Goal: Check status: Check status

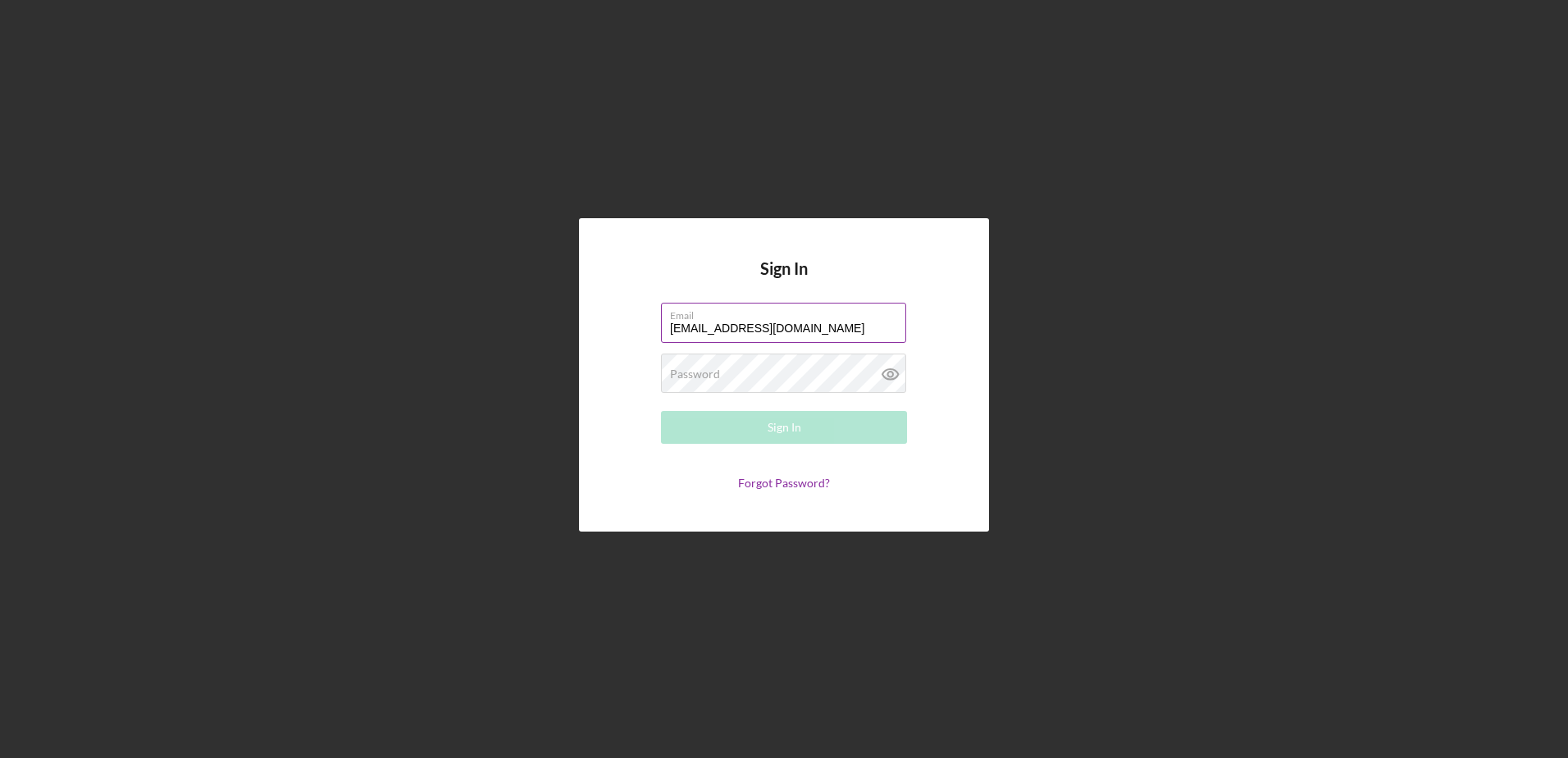
type input "[EMAIL_ADDRESS][DOMAIN_NAME]"
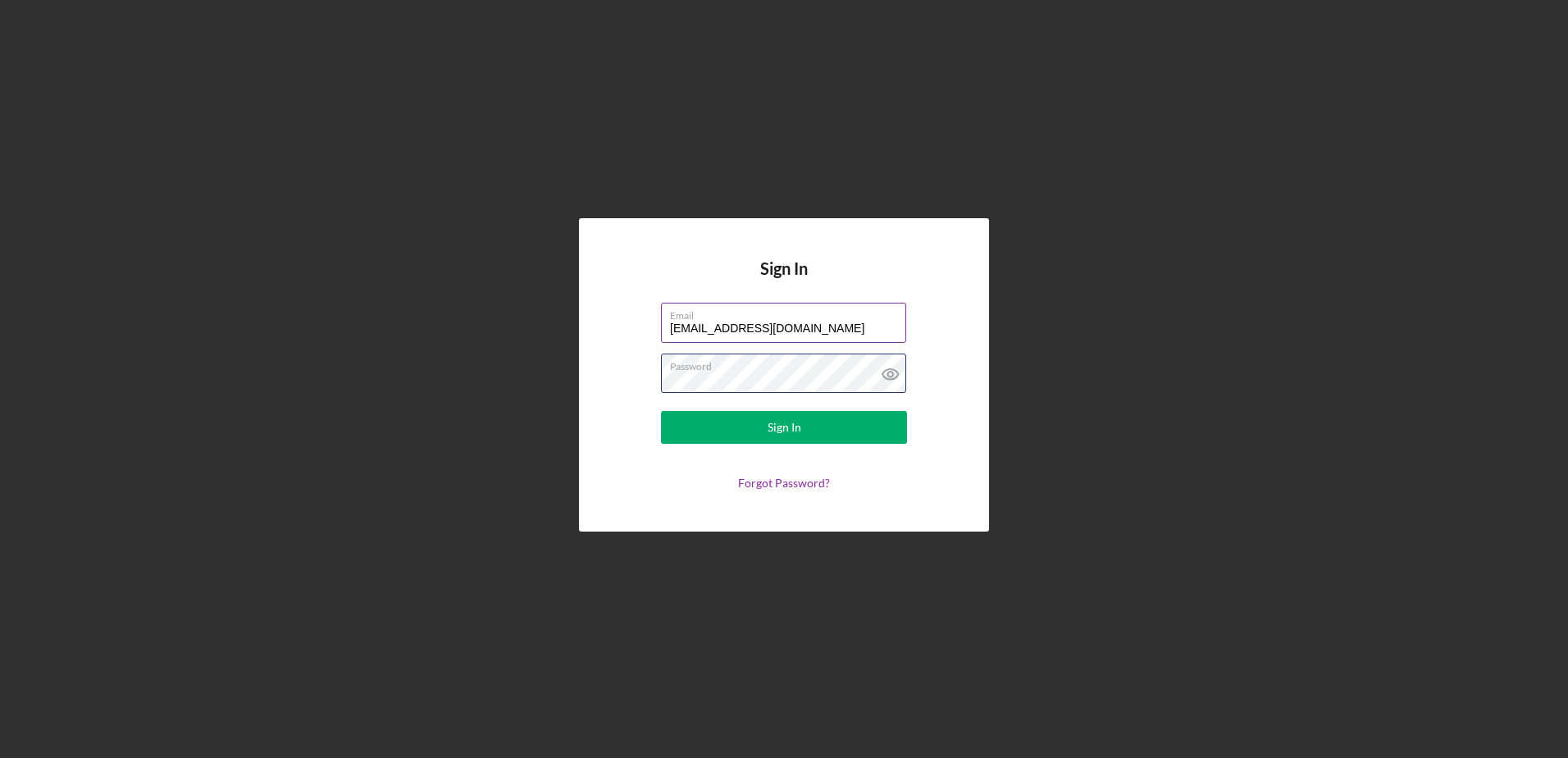
click at [660, 411] on button "Sign In" at bounding box center [784, 427] width 246 height 33
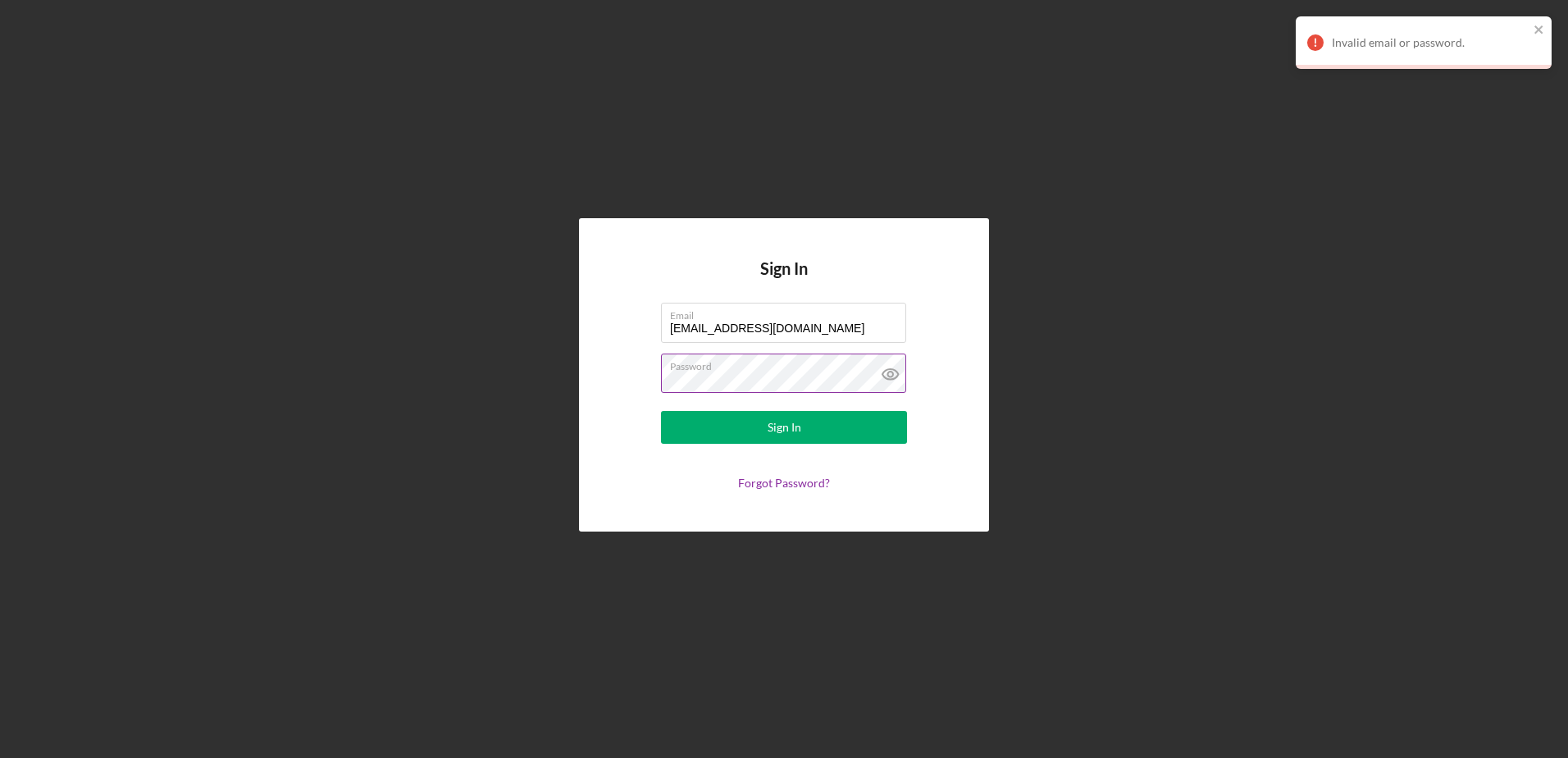
click at [660, 411] on button "Sign In" at bounding box center [784, 427] width 246 height 33
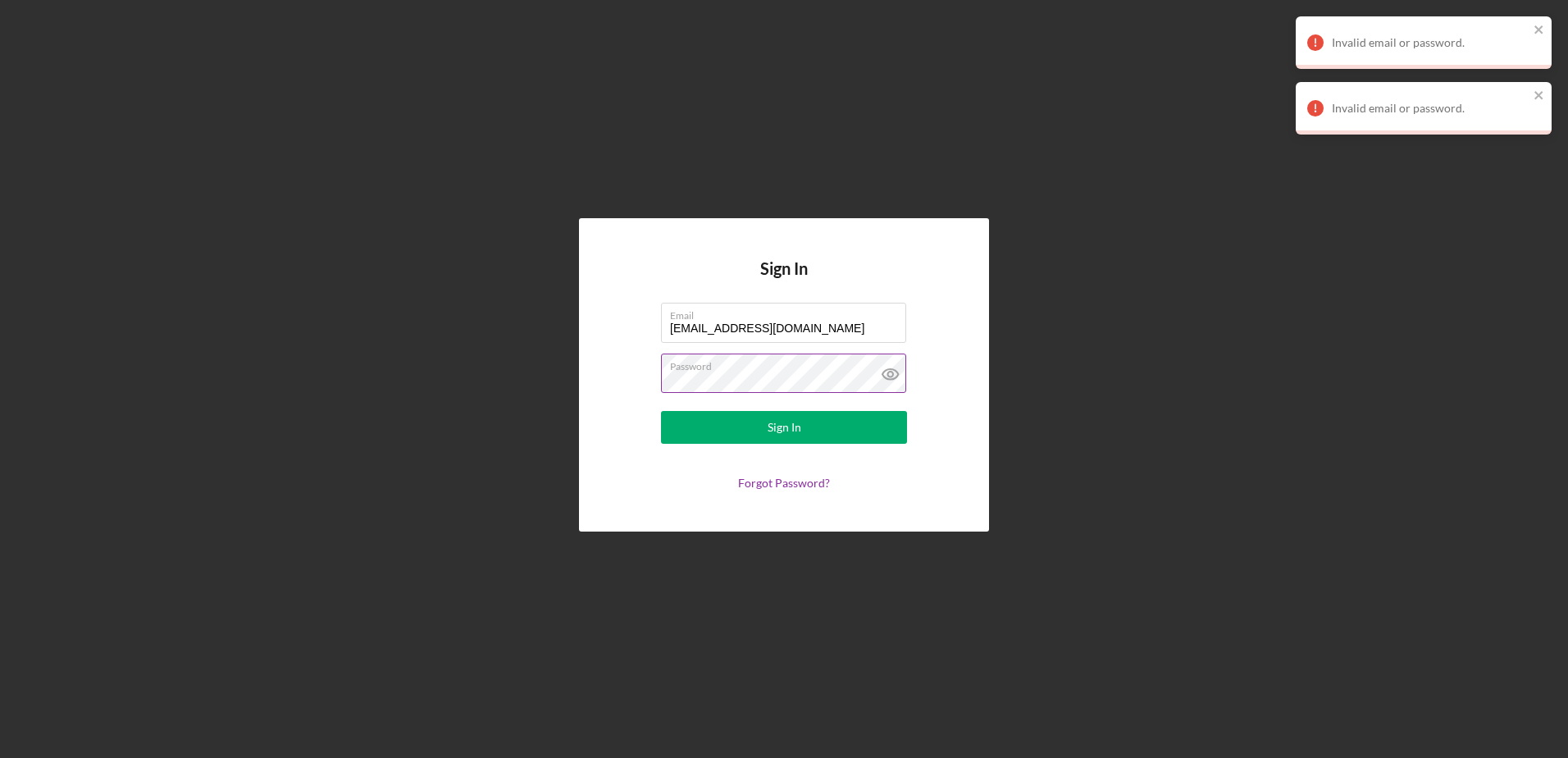
click at [660, 411] on button "Sign In" at bounding box center [784, 427] width 246 height 33
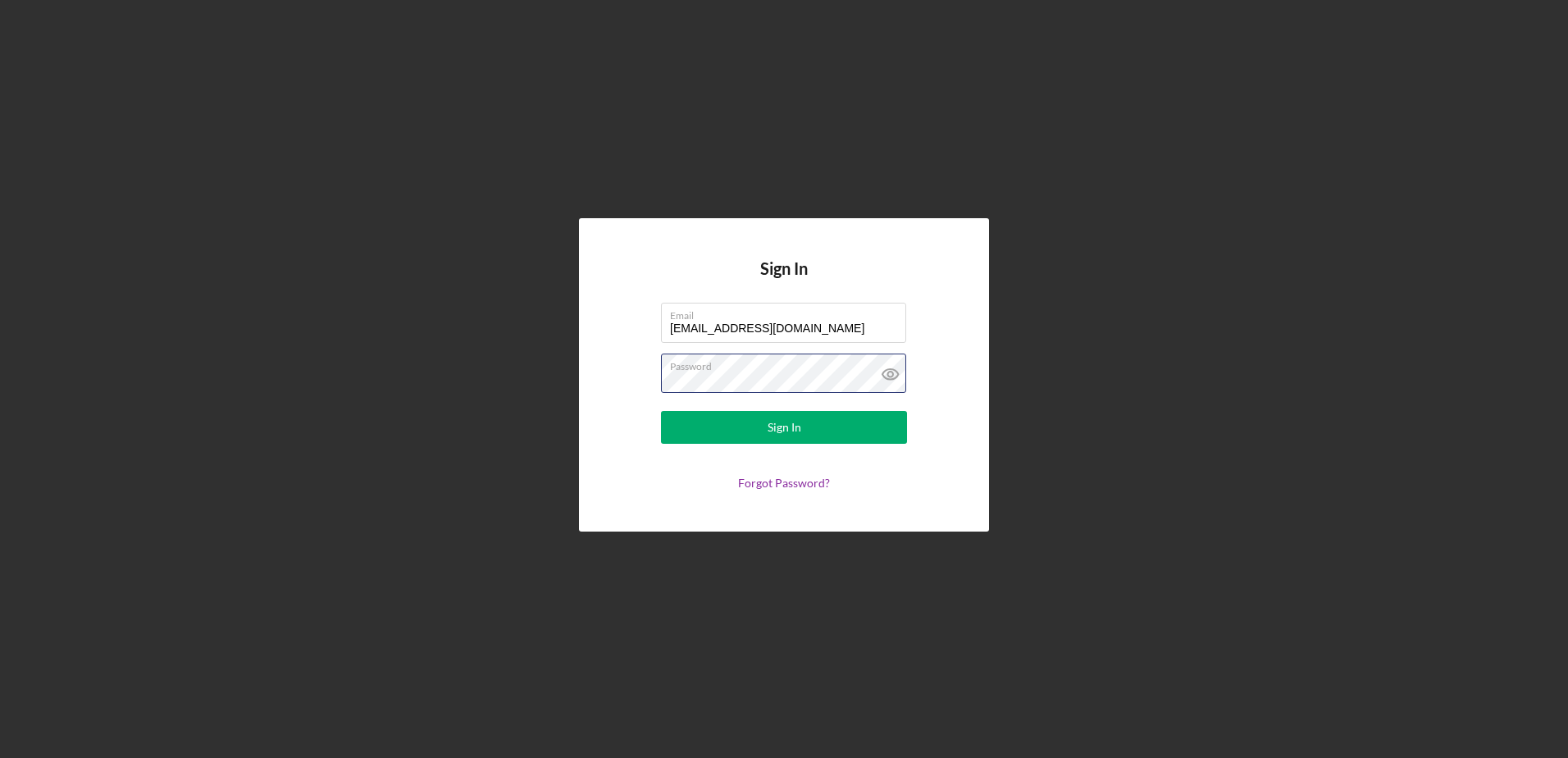
click at [660, 411] on button "Sign In" at bounding box center [784, 427] width 246 height 33
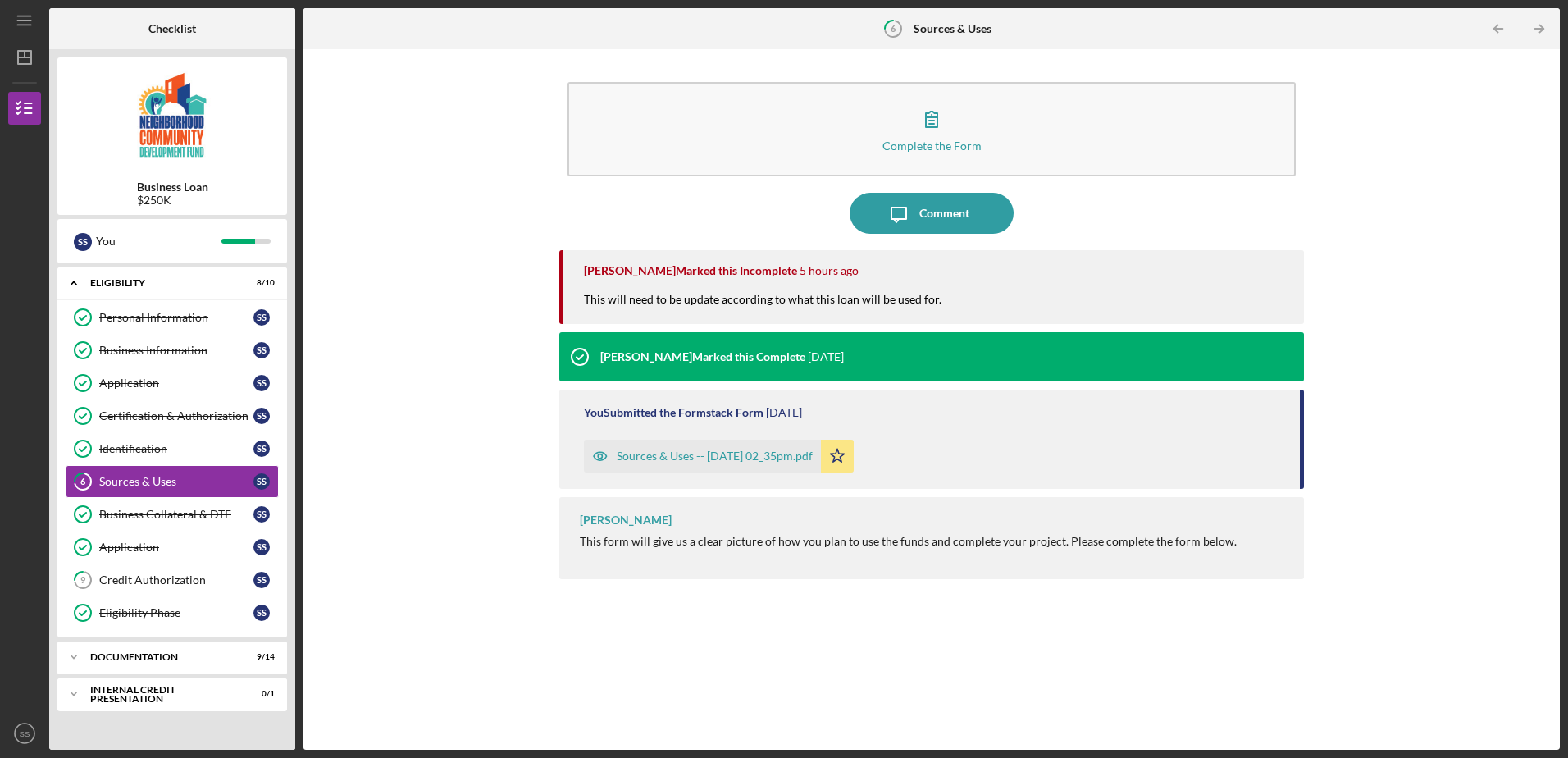
click at [852, 295] on div "This will need to be update according to what this loan will be used for." at bounding box center [770, 308] width 374 height 33
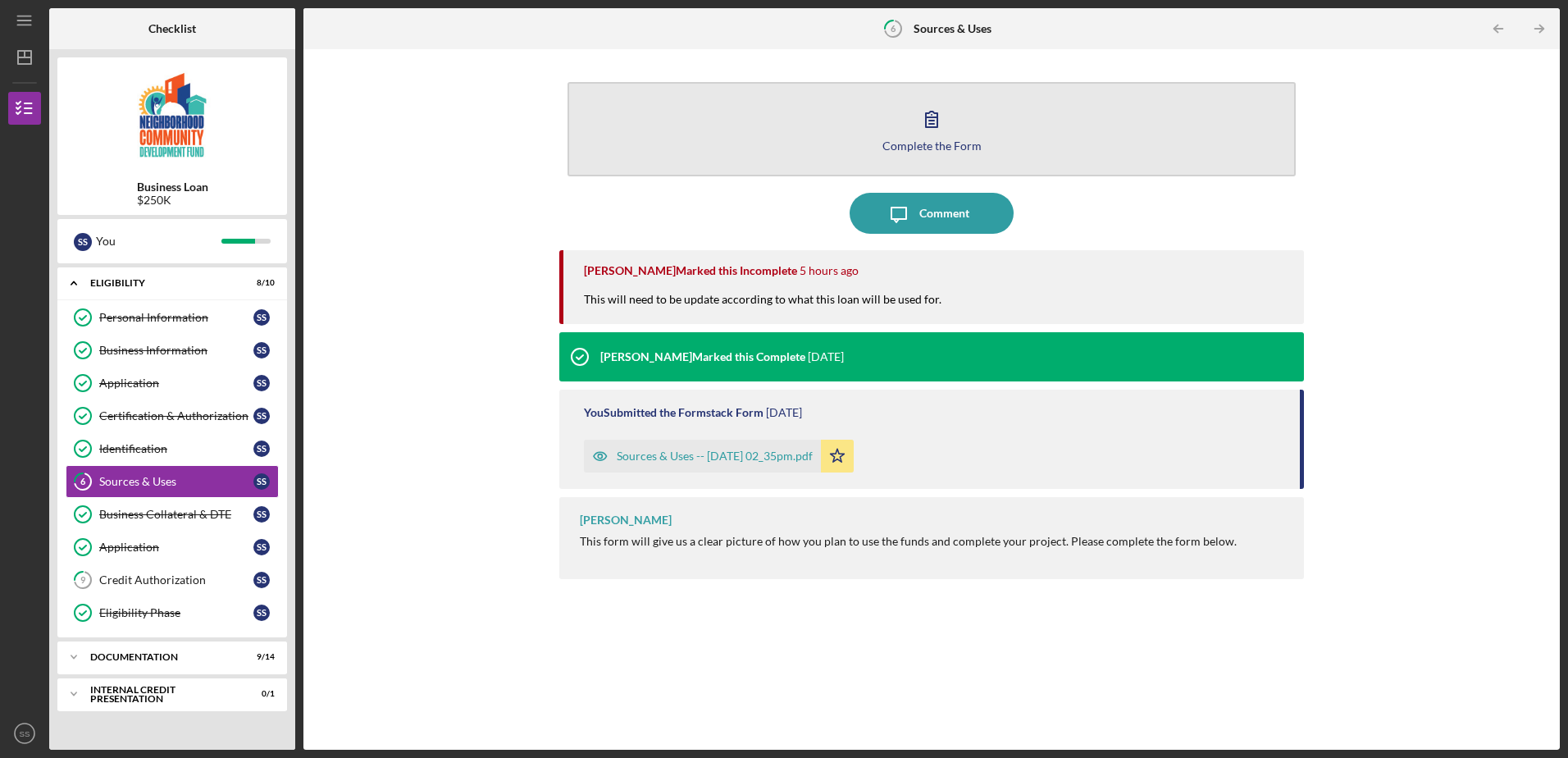
click at [919, 134] on icon "button" at bounding box center [931, 118] width 41 height 41
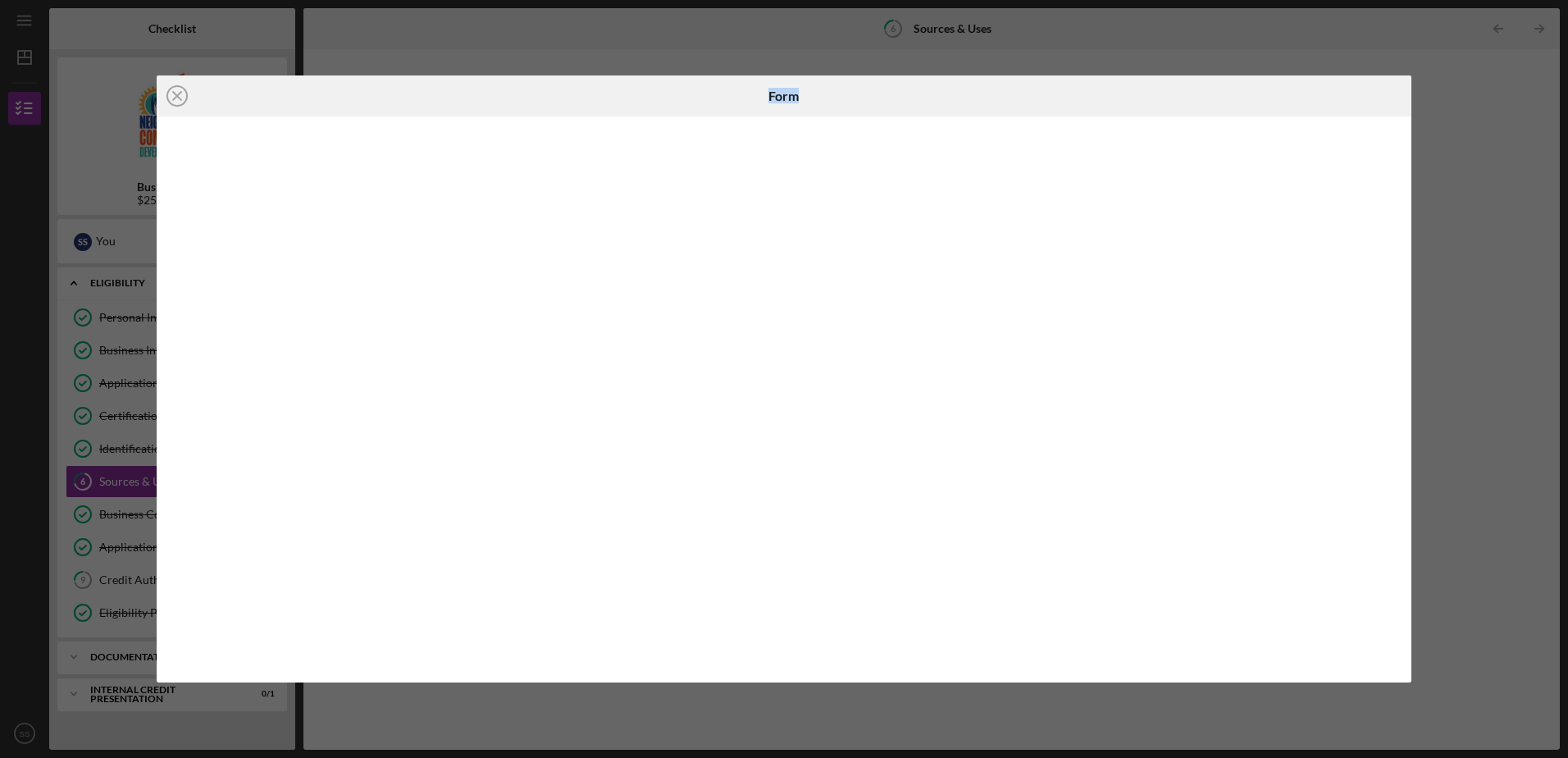
drag, startPoint x: 558, startPoint y: 72, endPoint x: 806, endPoint y: 8, distance: 256.1
click at [806, 8] on div "Icon/Close Form" at bounding box center [784, 379] width 1568 height 758
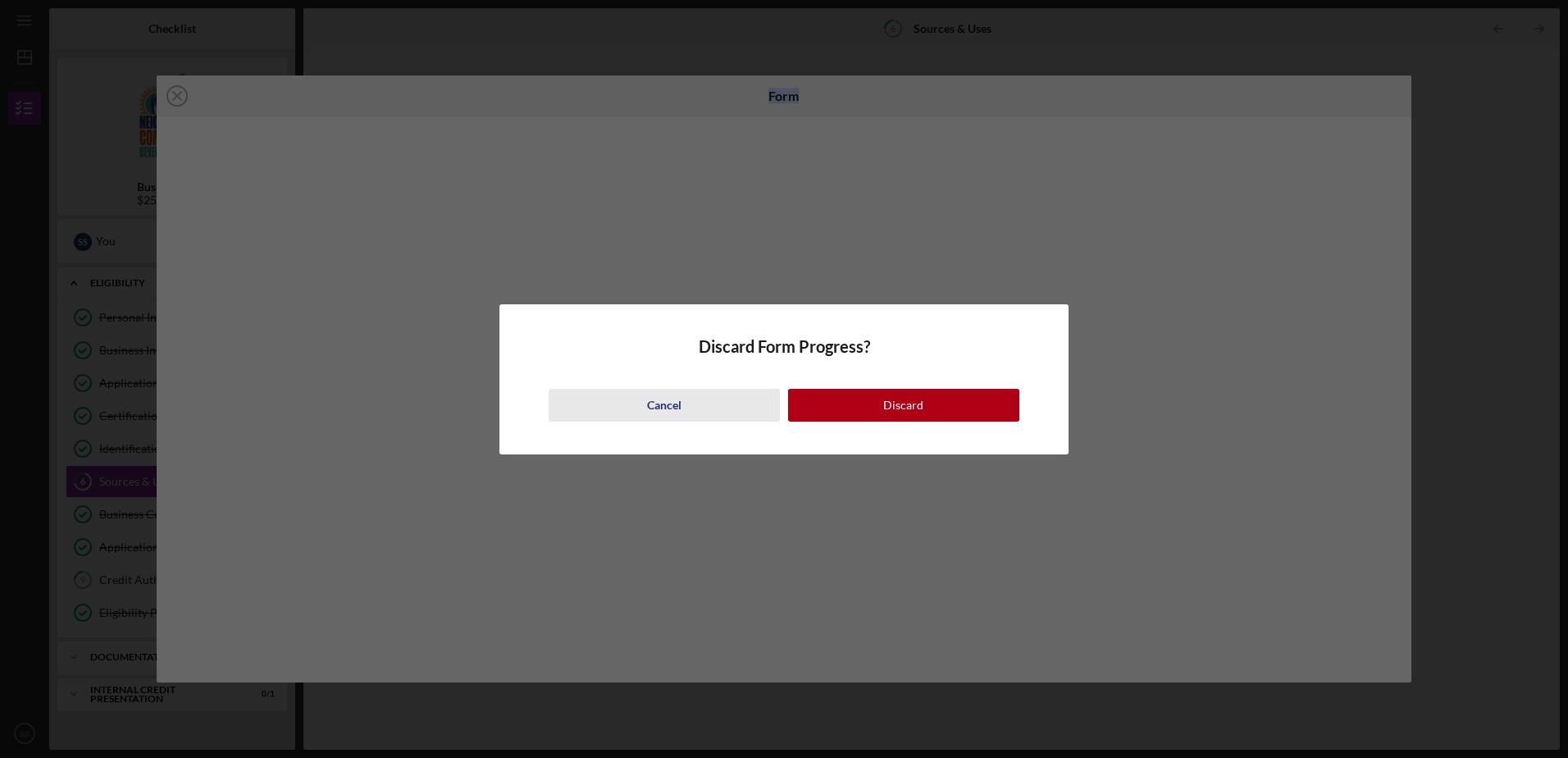
click at [652, 390] on div "Cancel" at bounding box center [664, 405] width 35 height 33
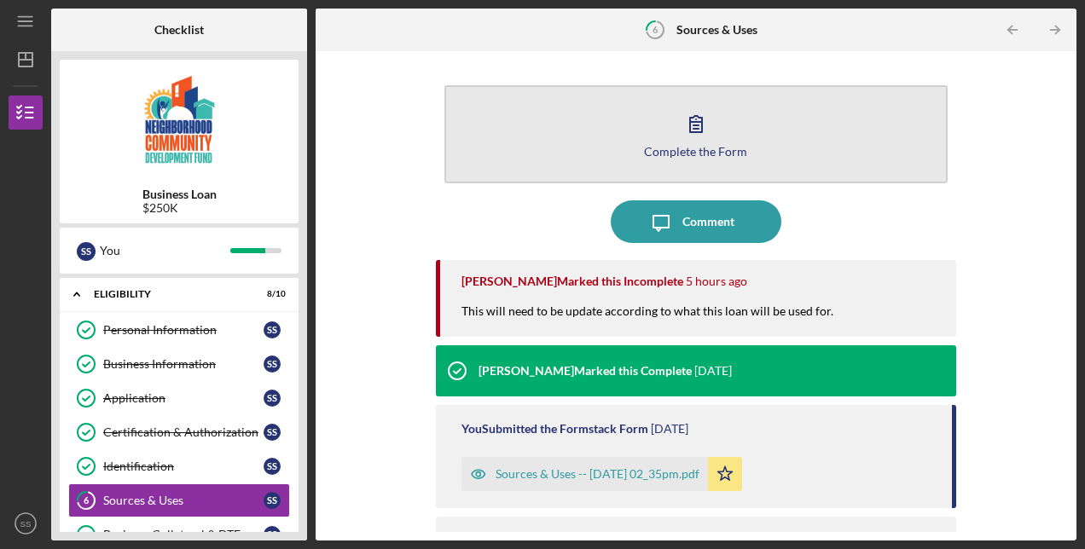
click at [686, 160] on button "Complete the Form Form" at bounding box center [695, 134] width 503 height 98
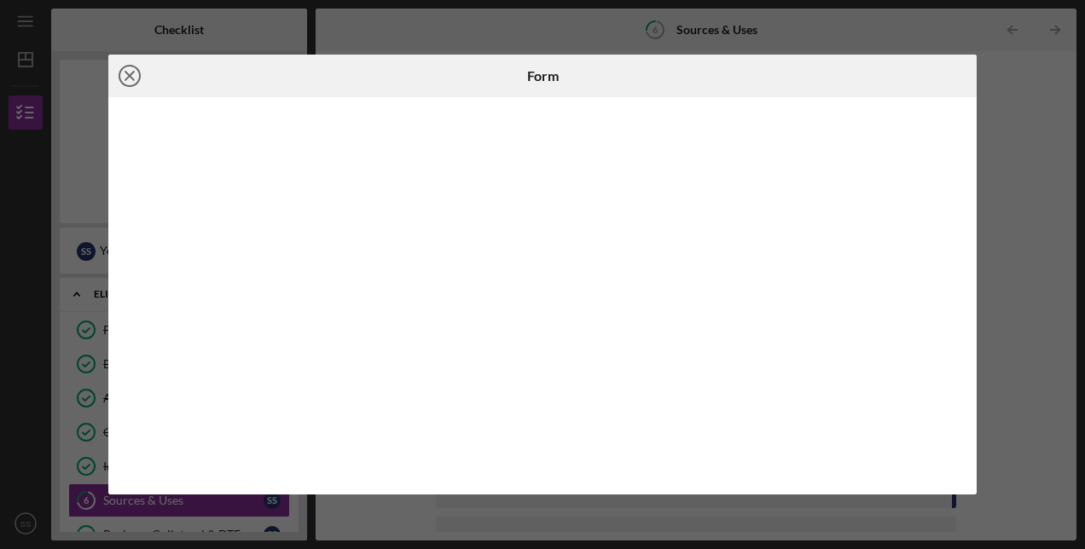
click at [128, 76] on icon "Icon/Close" at bounding box center [129, 76] width 43 height 43
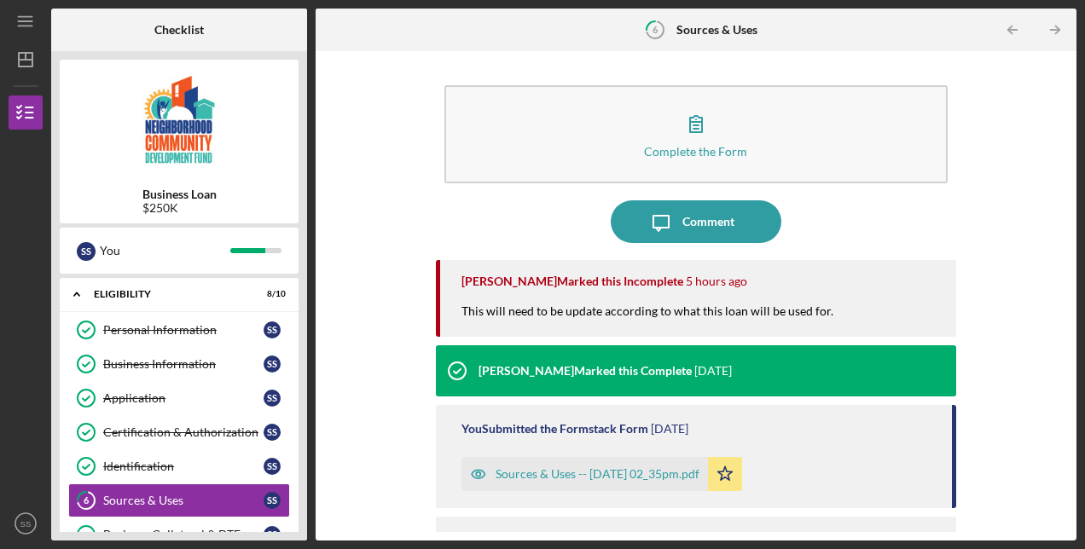
scroll to position [70, 0]
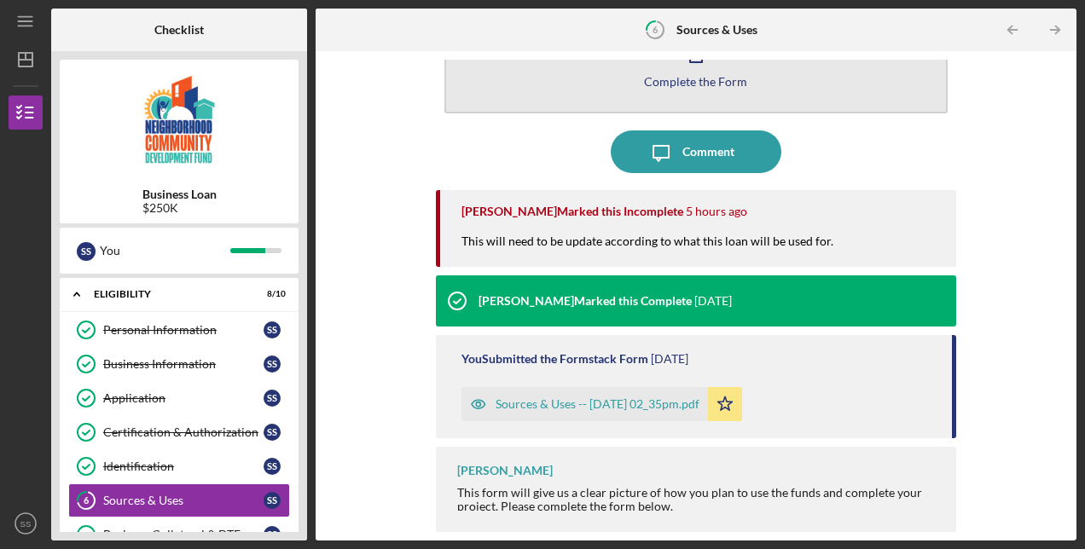
click at [687, 78] on div "Complete the Form" at bounding box center [695, 81] width 103 height 13
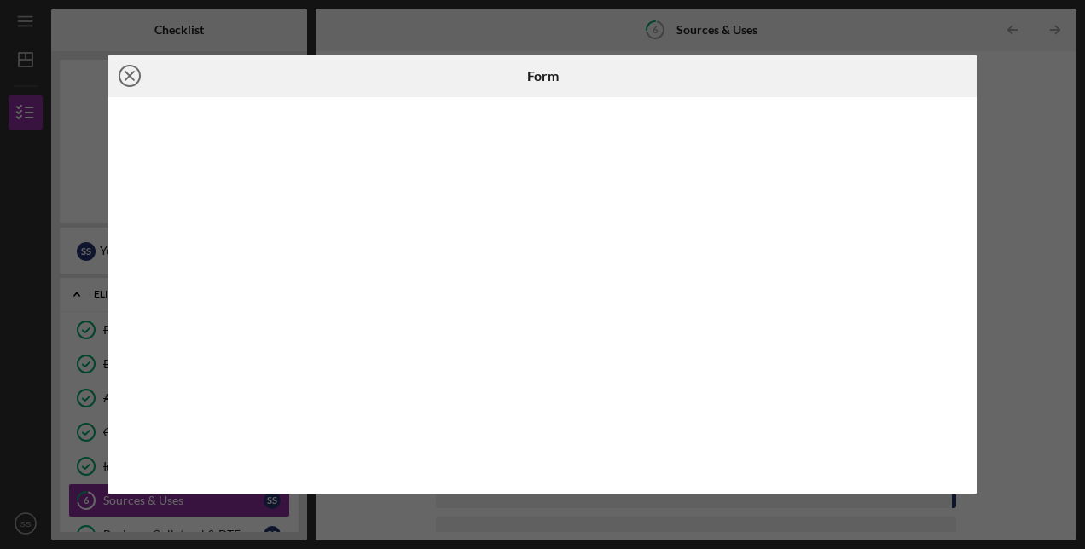
click at [128, 71] on icon "Icon/Close" at bounding box center [129, 76] width 43 height 43
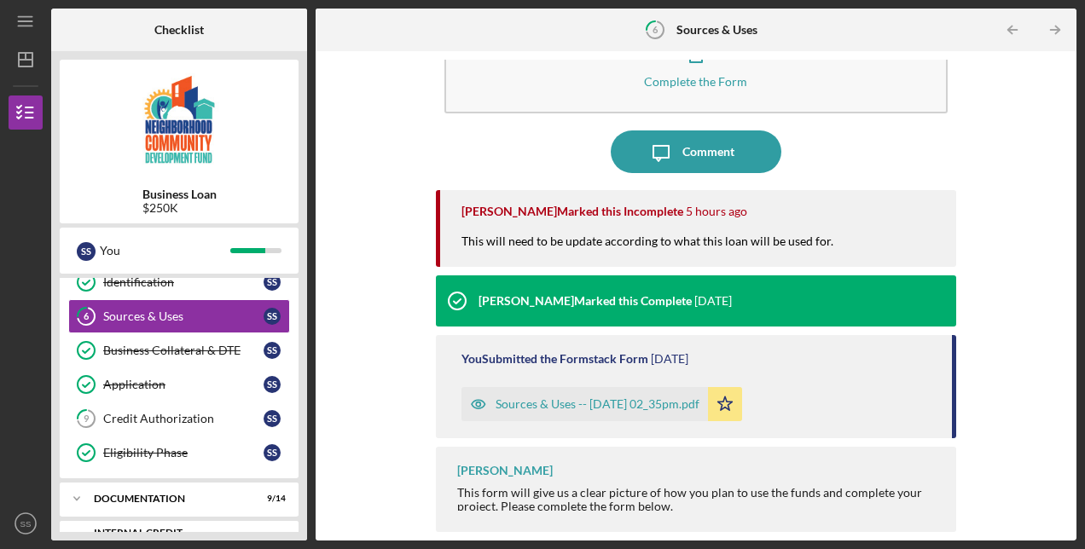
scroll to position [210, 0]
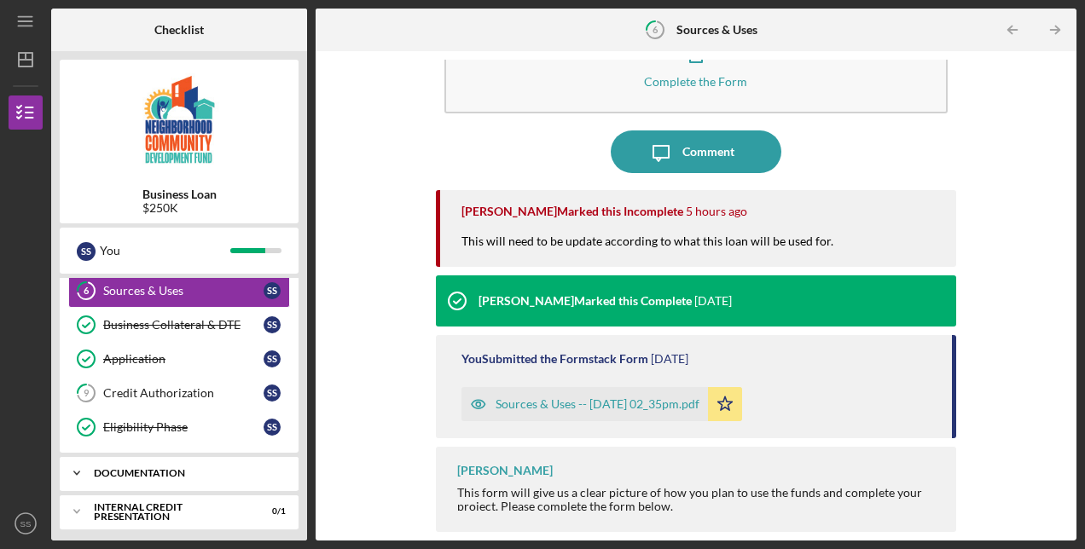
click at [130, 470] on div "documentation" at bounding box center [185, 473] width 183 height 10
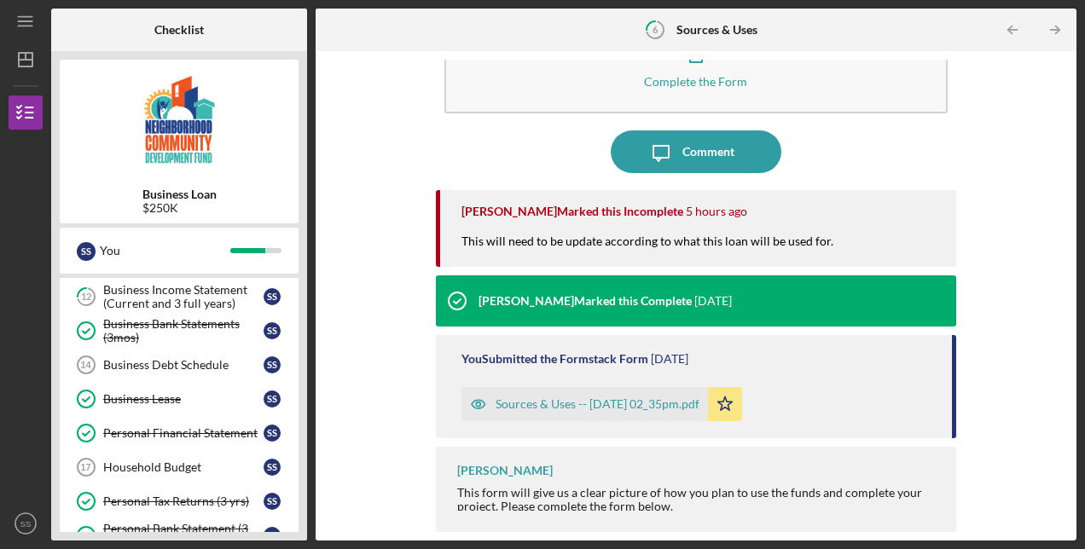
scroll to position [489, 0]
click at [164, 367] on link "Business Debt Schedule 14 Business Debt Schedule S S" at bounding box center [179, 366] width 222 height 34
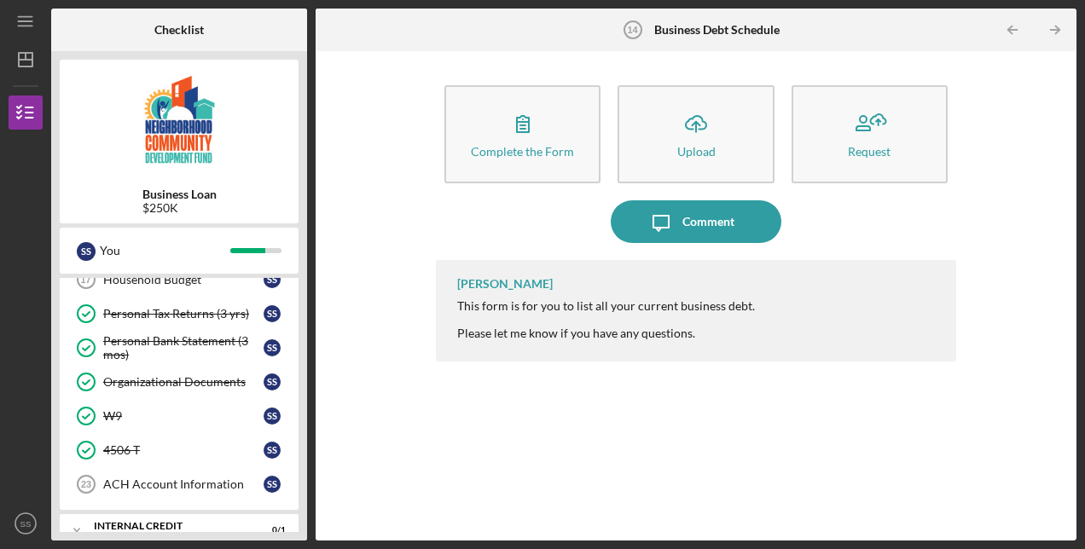
scroll to position [688, 0]
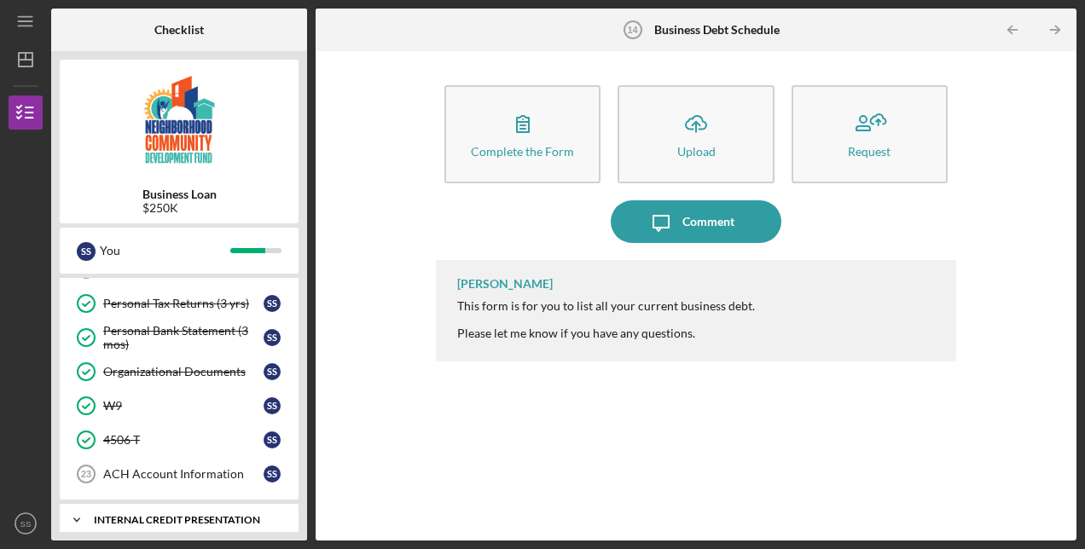
click at [74, 511] on icon "Icon/Expander" at bounding box center [77, 520] width 34 height 34
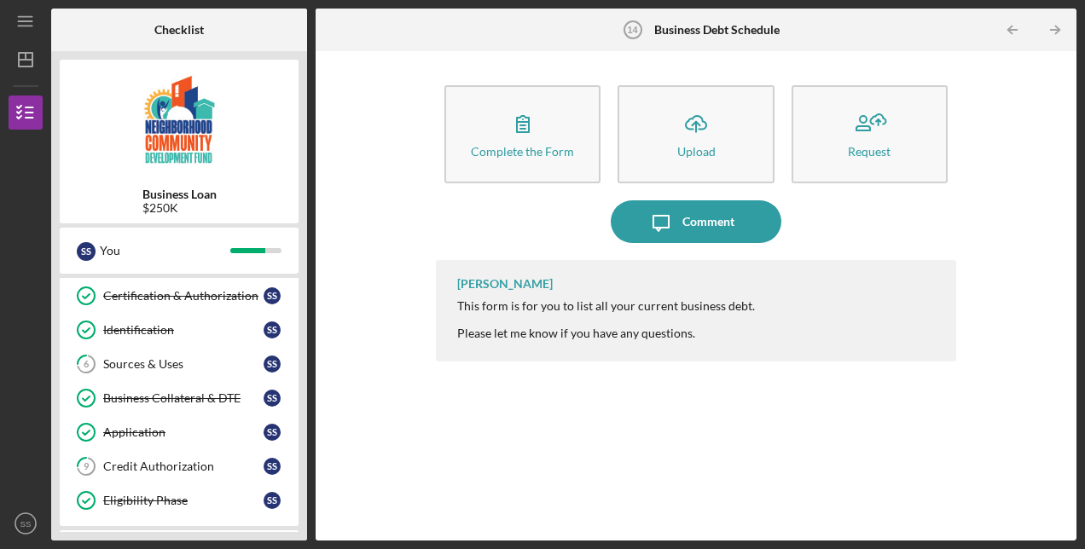
scroll to position [0, 0]
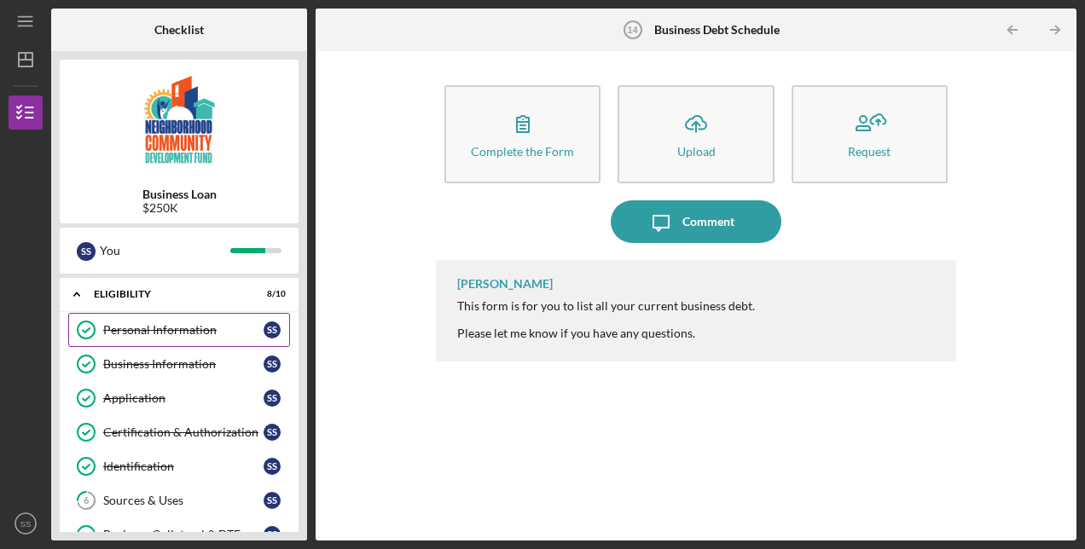
click at [126, 323] on div "Personal Information" at bounding box center [183, 330] width 160 height 14
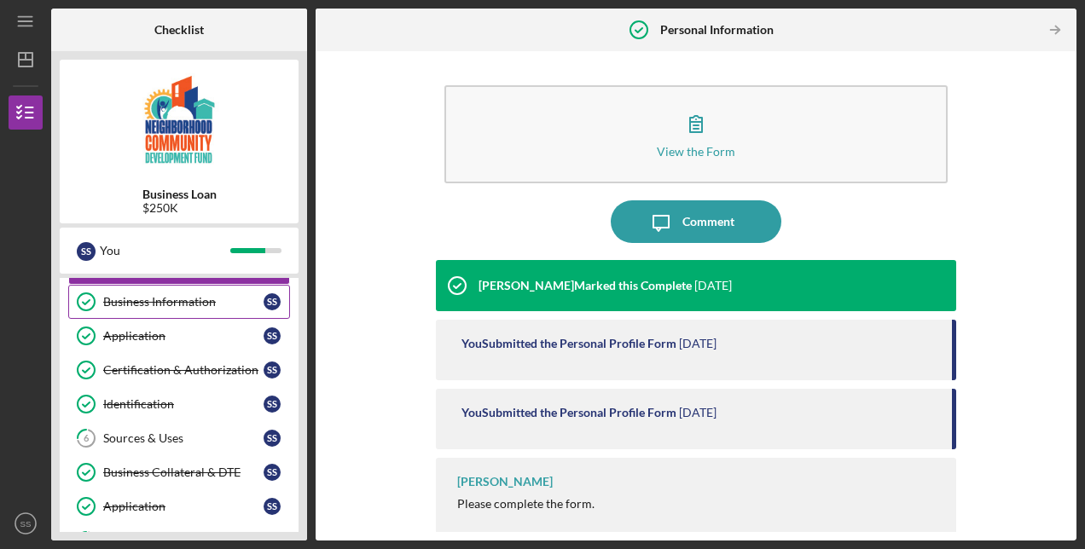
scroll to position [64, 0]
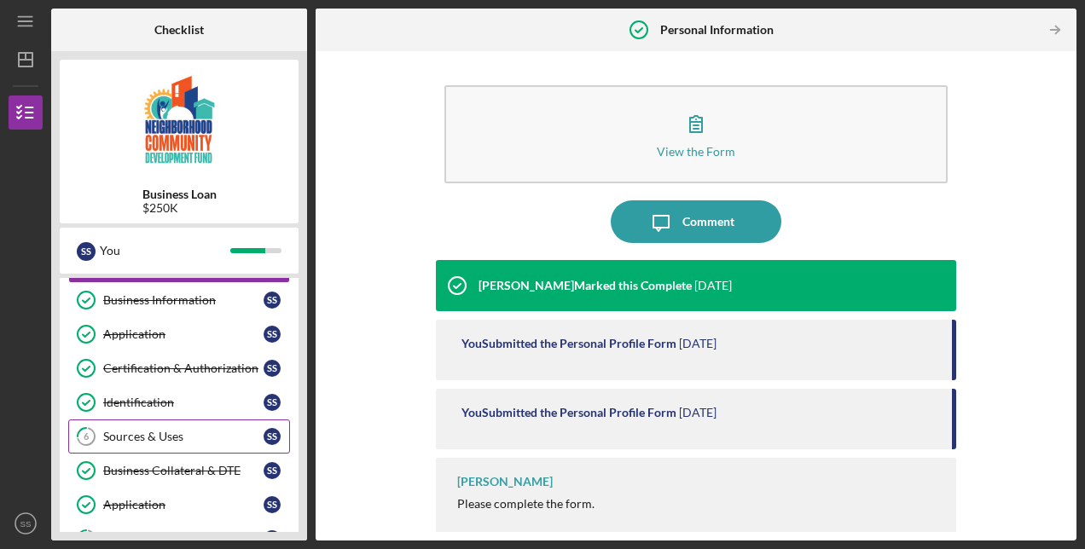
click at [164, 425] on link "6 Sources & Uses S S" at bounding box center [179, 437] width 222 height 34
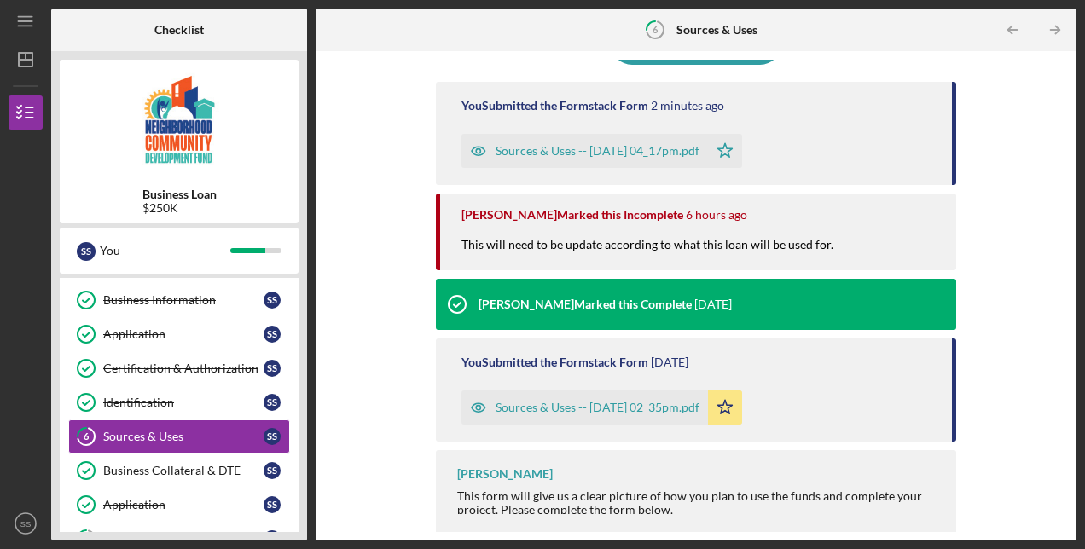
scroll to position [182, 0]
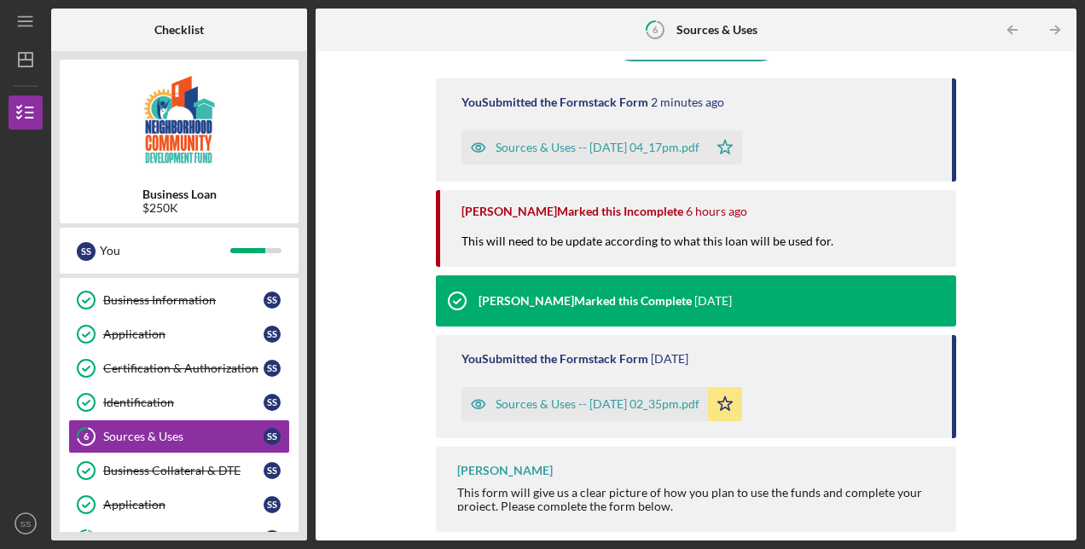
click at [587, 149] on div "Sources & Uses -- [DATE] 04_17pm.pdf" at bounding box center [597, 148] width 204 height 14
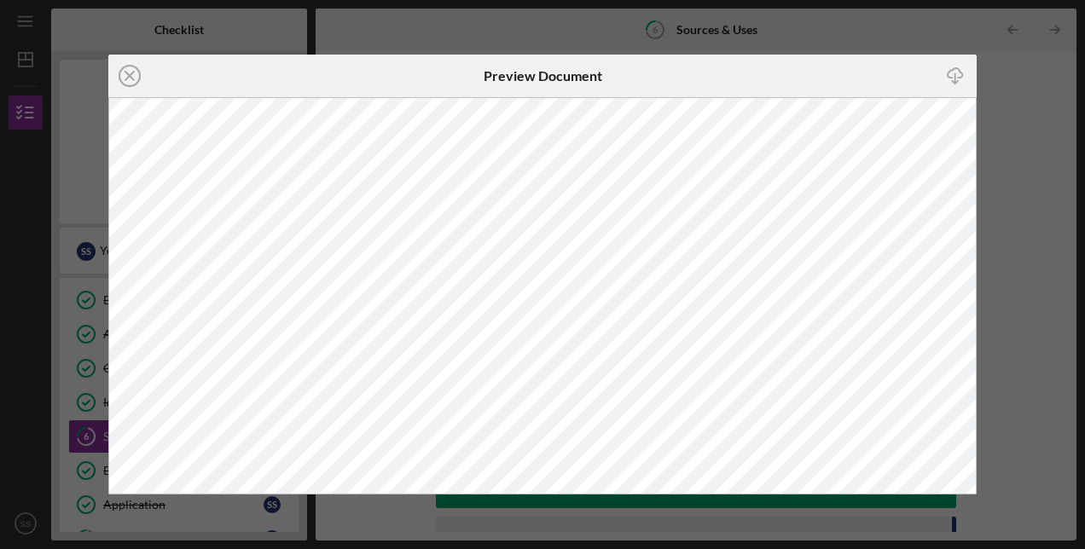
click at [781, 24] on div "Icon/Close Preview Document Icon/Download" at bounding box center [542, 274] width 1085 height 549
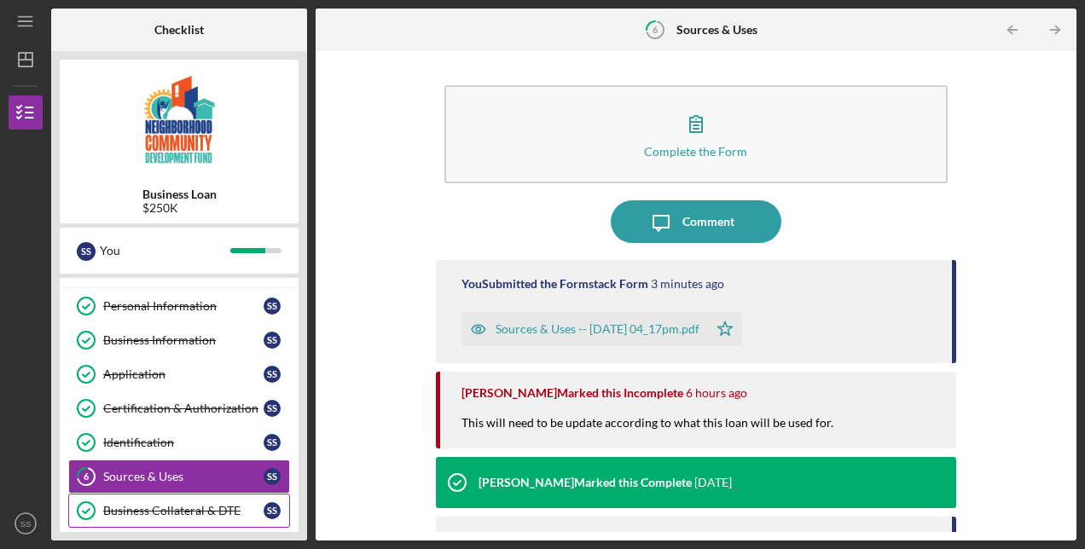
scroll to position [23, 0]
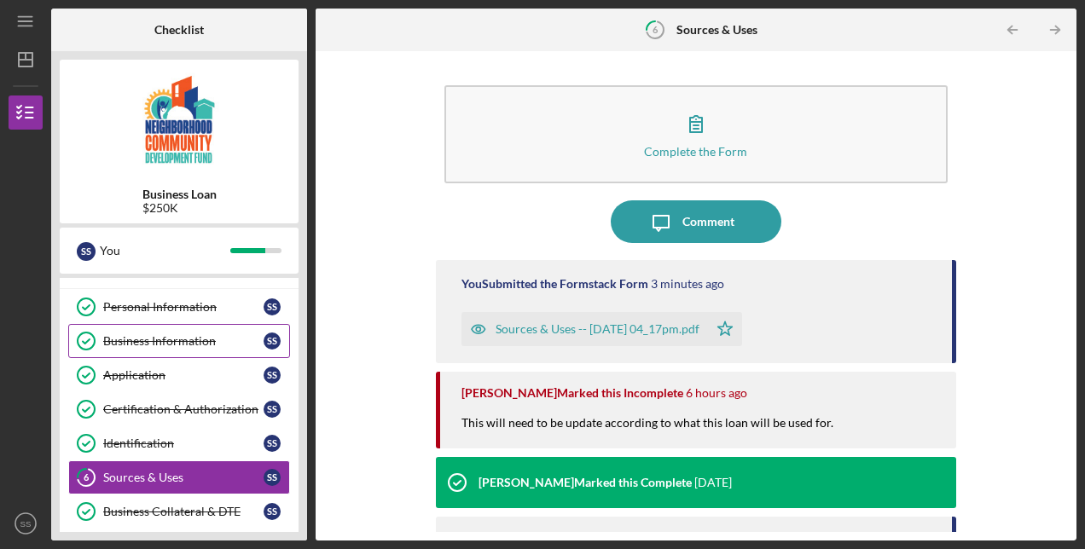
click at [182, 334] on div "Business Information" at bounding box center [183, 341] width 160 height 14
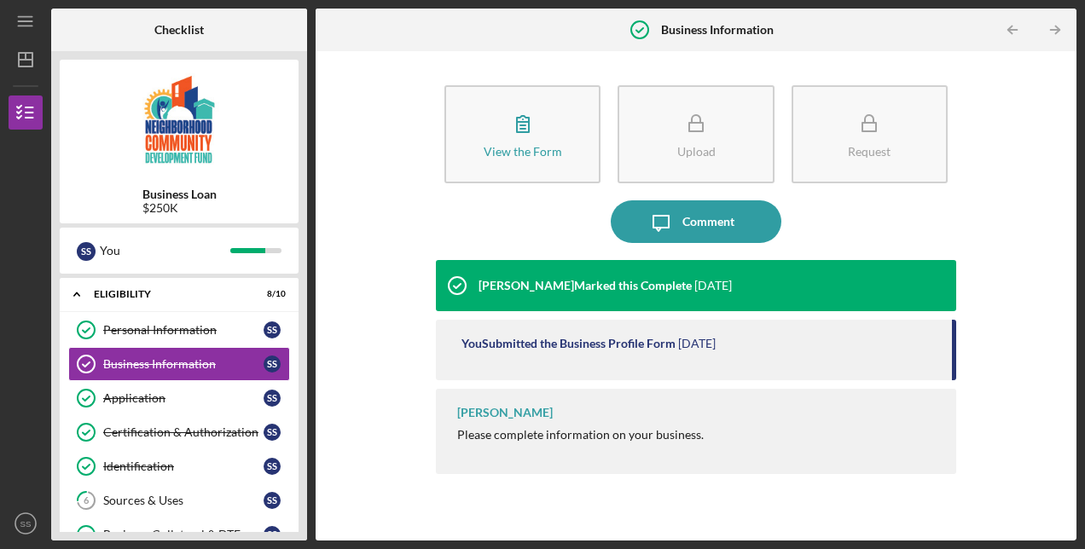
scroll to position [1, 0]
